Goal: Information Seeking & Learning: Check status

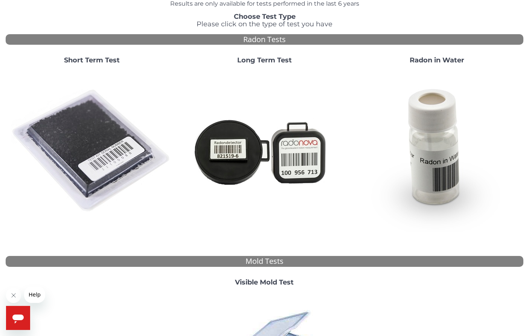
scroll to position [36, 0]
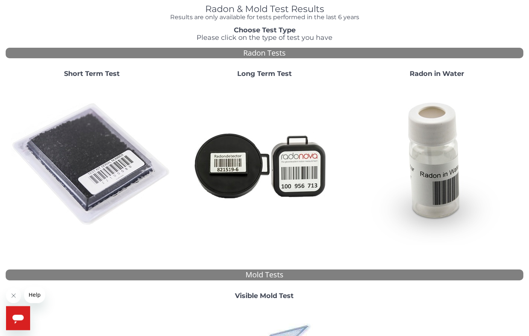
click at [114, 166] on img at bounding box center [92, 165] width 162 height 162
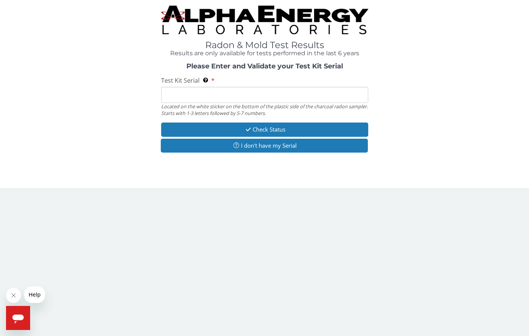
click at [187, 100] on input "Test Kit Serial Located on the white sticker on the bottom of the plastic side …" at bounding box center [264, 95] width 207 height 16
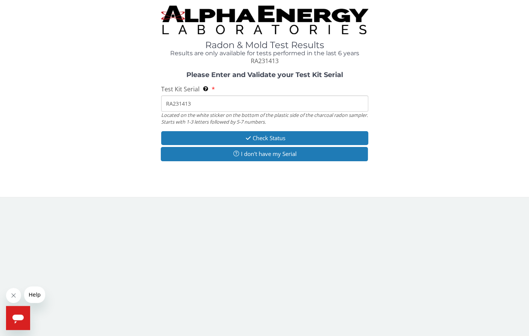
type input "RA231413"
click at [329, 138] on button "Check Status" at bounding box center [264, 138] width 207 height 14
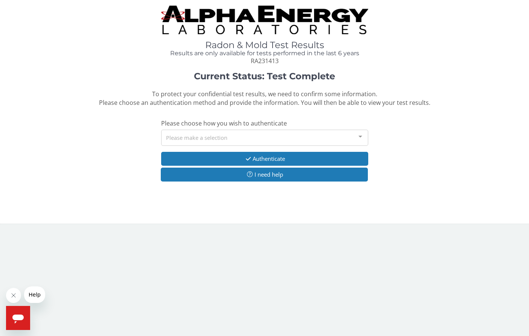
click at [354, 137] on div at bounding box center [360, 137] width 15 height 14
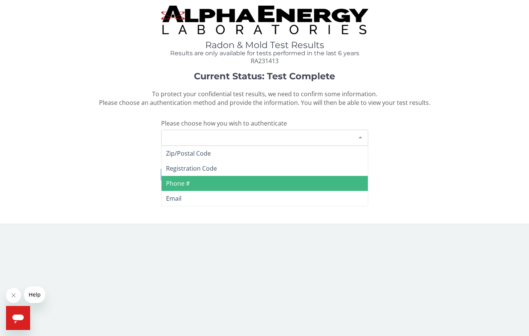
click at [193, 184] on span "Phone #" at bounding box center [264, 183] width 206 height 15
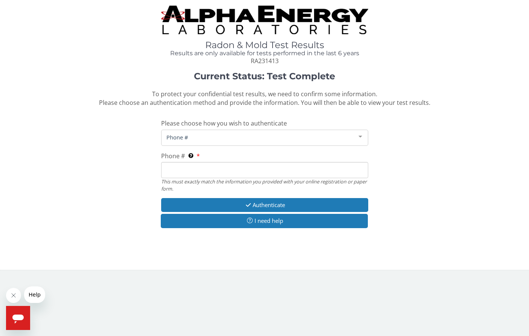
click at [198, 167] on input "Phone # This must exactly match the information you provided with your online r…" at bounding box center [264, 170] width 207 height 16
click at [357, 135] on div at bounding box center [360, 137] width 15 height 14
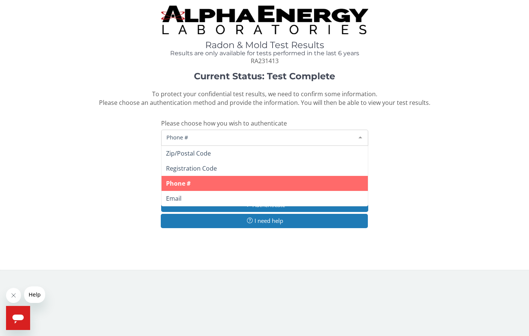
click at [219, 151] on span "Zip/Postal Code" at bounding box center [264, 153] width 206 height 15
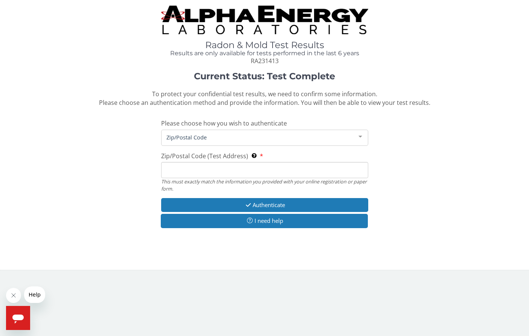
click at [215, 171] on input "Zip/Postal Code (Test Address) This must exactly match the information you prov…" at bounding box center [264, 170] width 207 height 16
type input "80503"
click at [316, 202] on button "Authenticate" at bounding box center [264, 205] width 207 height 14
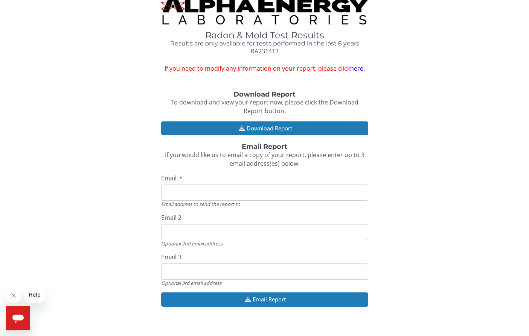
scroll to position [12, 0]
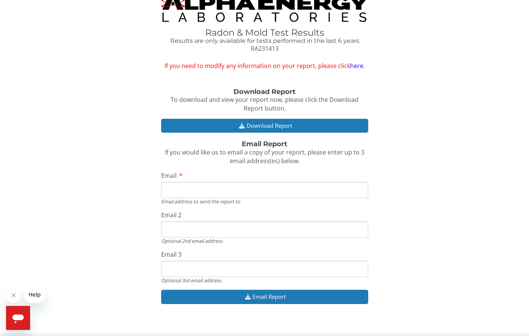
click at [320, 122] on button "Download Report" at bounding box center [264, 126] width 207 height 14
